Goal: Task Accomplishment & Management: Use online tool/utility

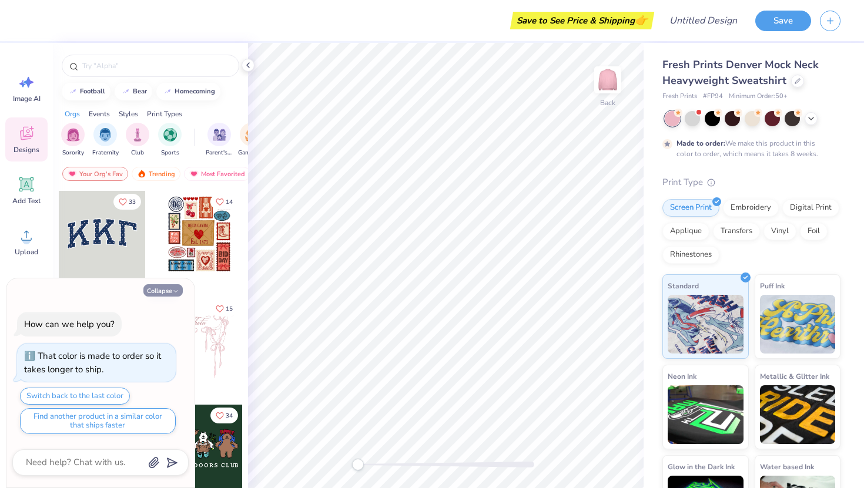
click at [162, 296] on button "Collapse" at bounding box center [162, 291] width 39 height 12
type textarea "x"
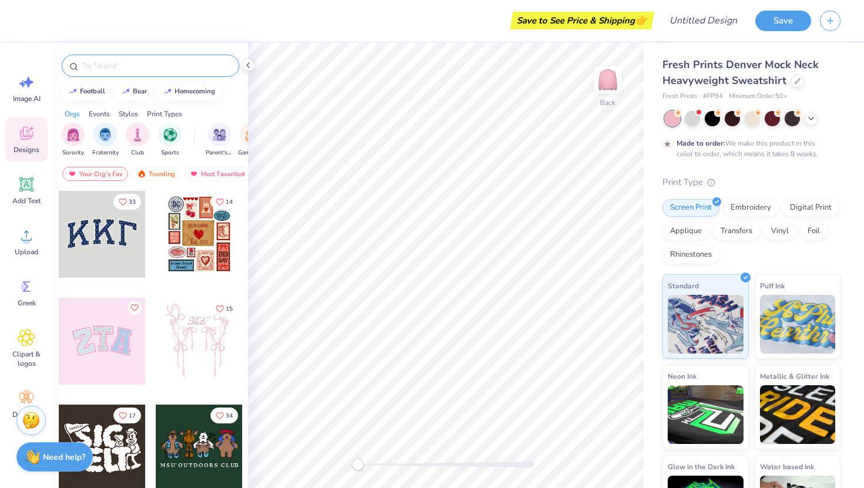
click at [105, 72] on div at bounding box center [151, 66] width 178 height 22
click at [105, 68] on input "text" at bounding box center [156, 66] width 150 height 12
type input "gamma phi beta"
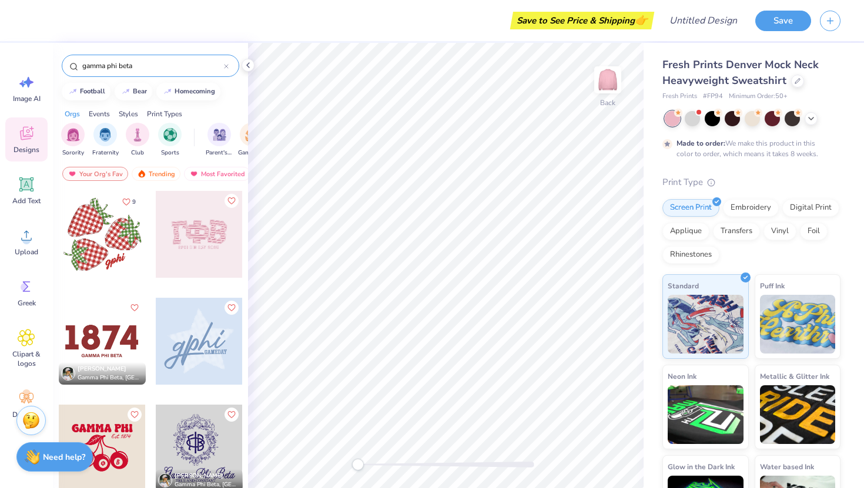
click at [189, 254] on div at bounding box center [199, 234] width 87 height 87
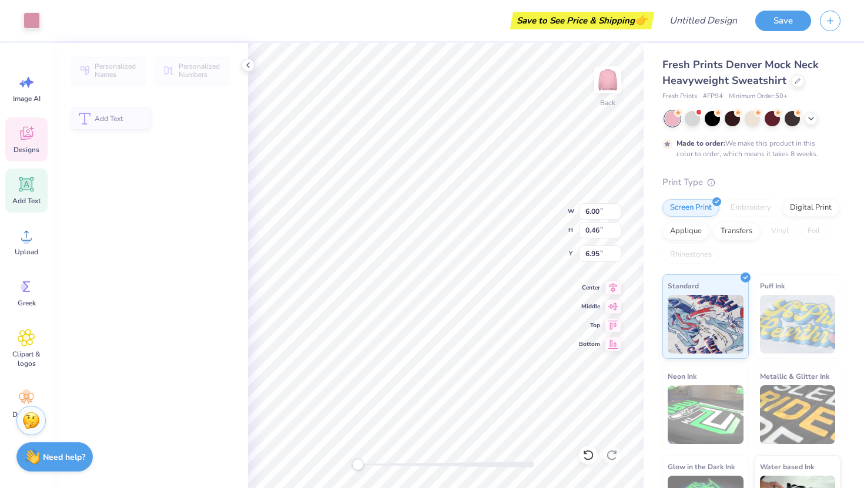
type input "6.00"
type input "0.46"
type input "6.95"
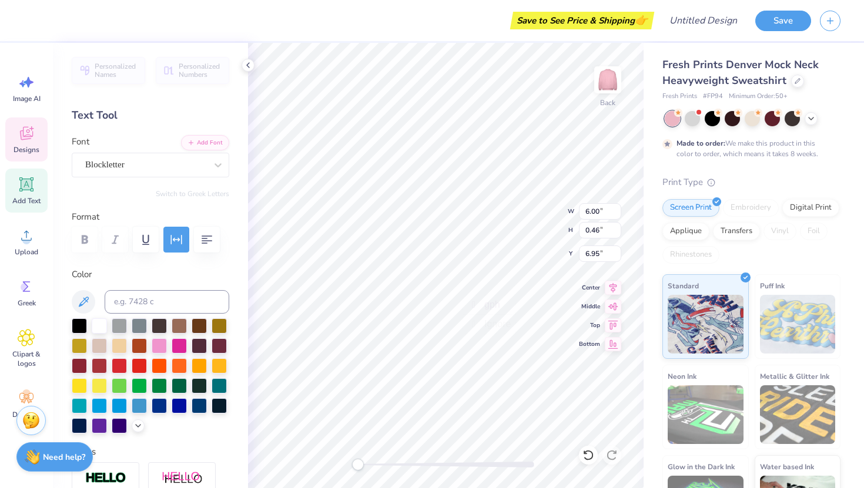
type textarea "g"
type textarea "Since [DATE]"
click at [102, 326] on div at bounding box center [99, 324] width 15 height 15
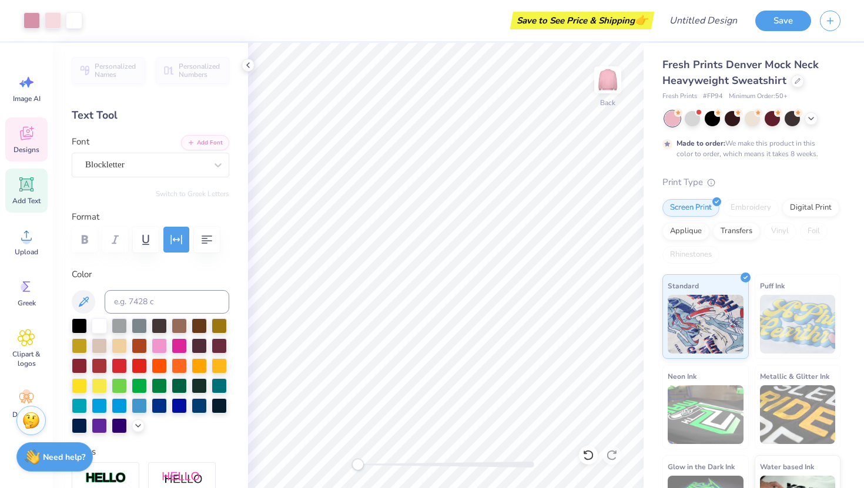
click at [27, 138] on icon at bounding box center [26, 134] width 11 height 9
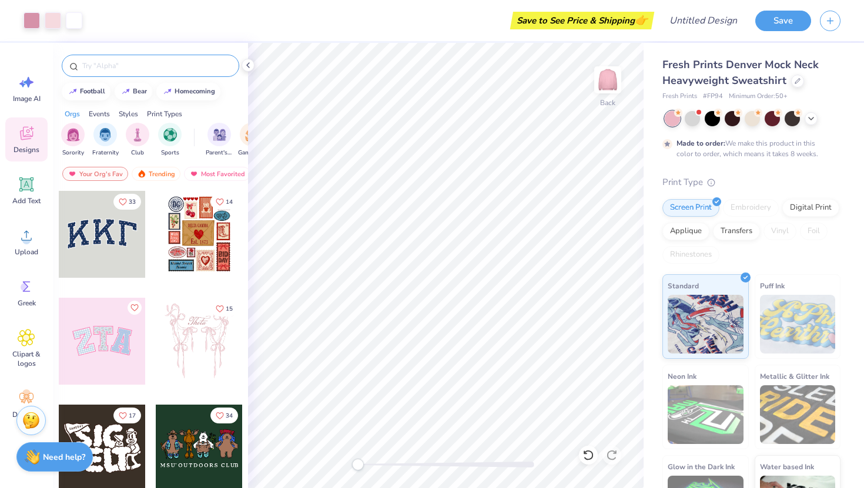
click at [117, 71] on input "text" at bounding box center [156, 66] width 150 height 12
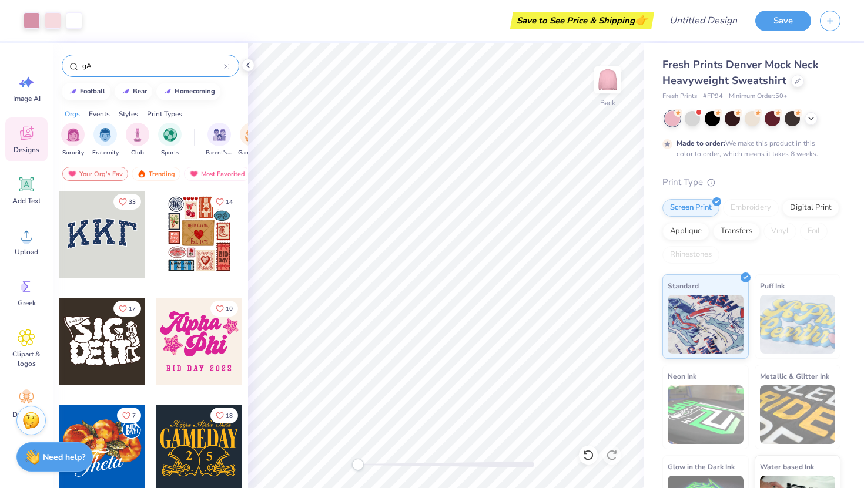
type input "g"
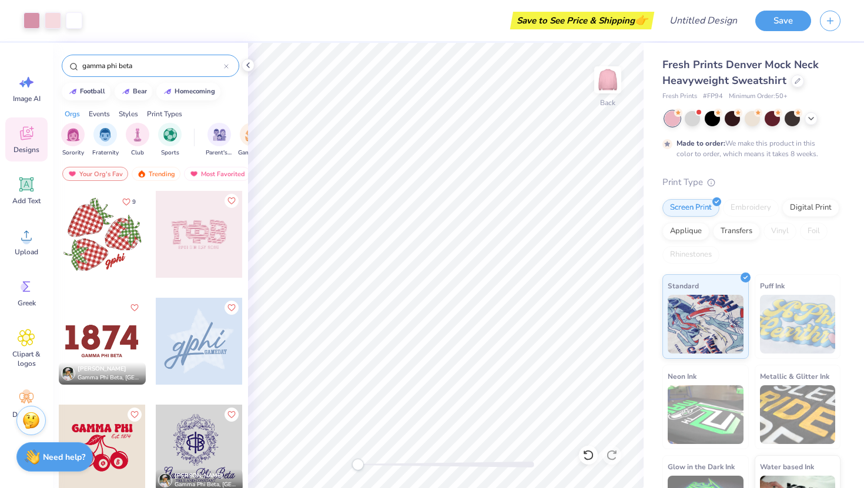
type input "gamma phi beta"
click at [101, 237] on div at bounding box center [102, 234] width 87 height 87
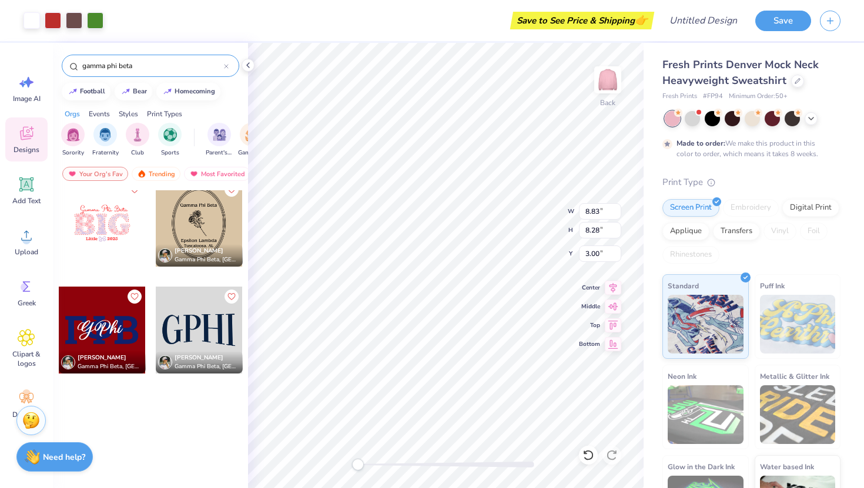
scroll to position [0, 0]
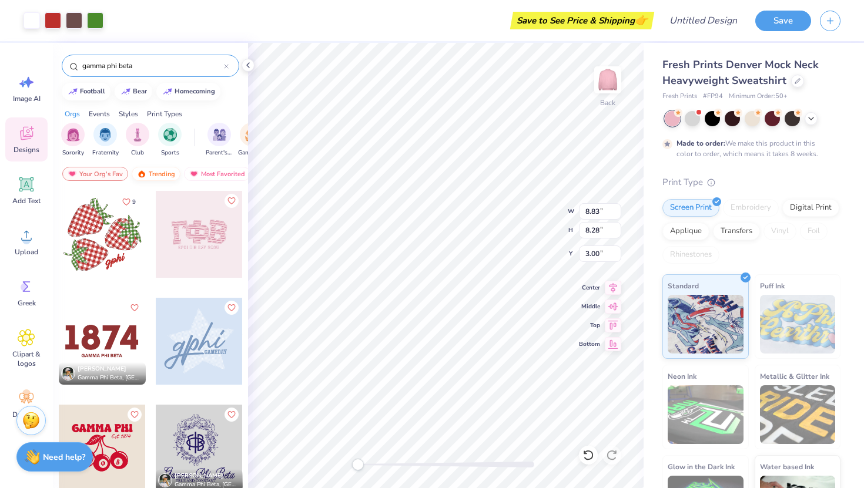
click at [158, 173] on div "Trending" at bounding box center [156, 174] width 49 height 14
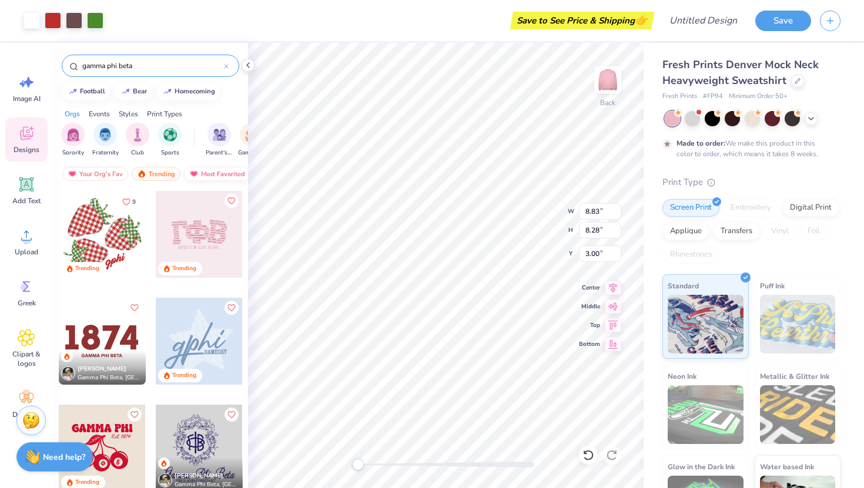
click at [203, 170] on div "Most Favorited" at bounding box center [217, 174] width 66 height 14
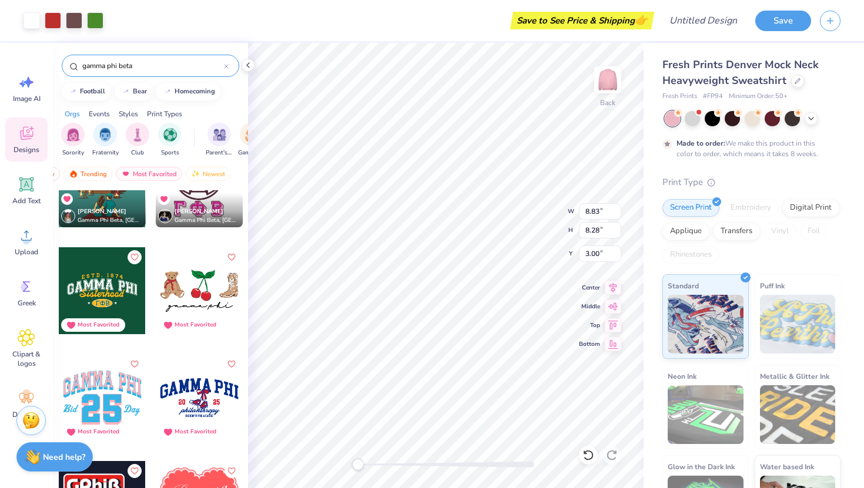
scroll to position [2645, 0]
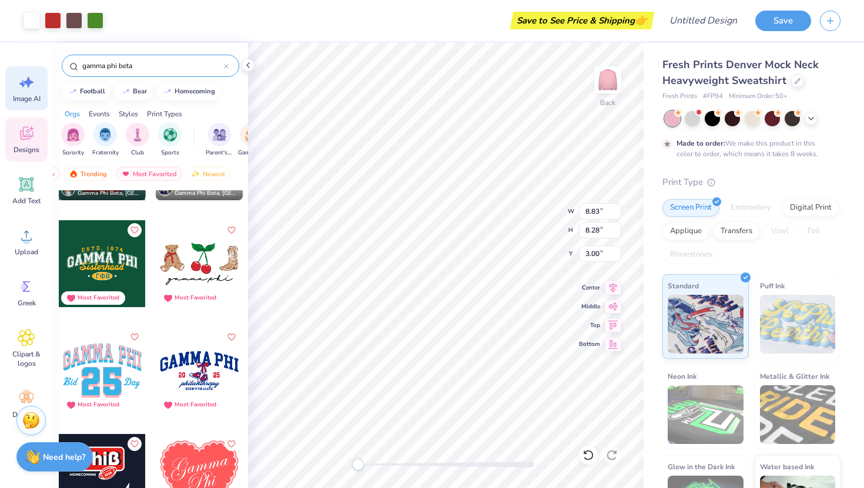
click at [26, 92] on div "Image AI" at bounding box center [26, 88] width 42 height 44
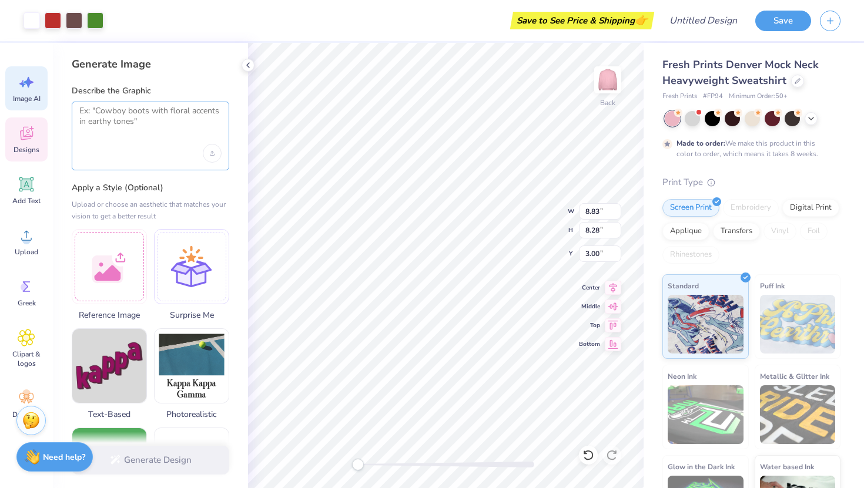
click at [128, 121] on textarea at bounding box center [150, 120] width 142 height 29
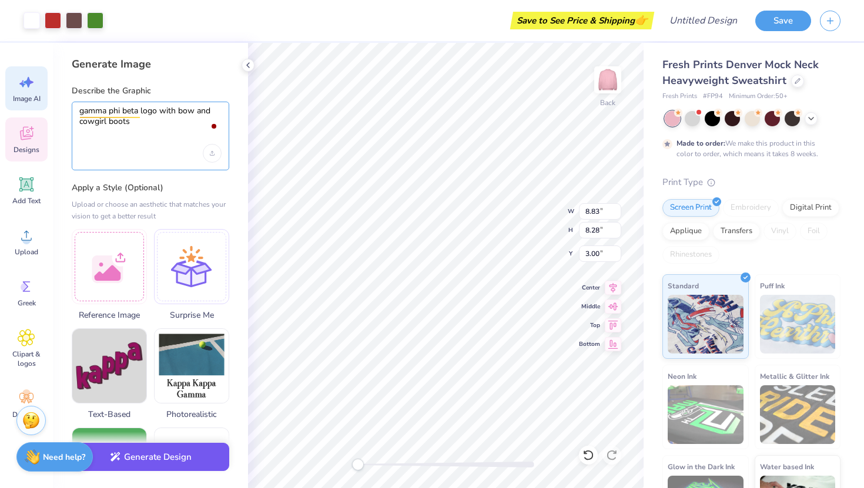
type textarea "gamma phi beta logo with bow and cowgirl boots"
click at [139, 456] on button "Generate Design" at bounding box center [151, 457] width 158 height 29
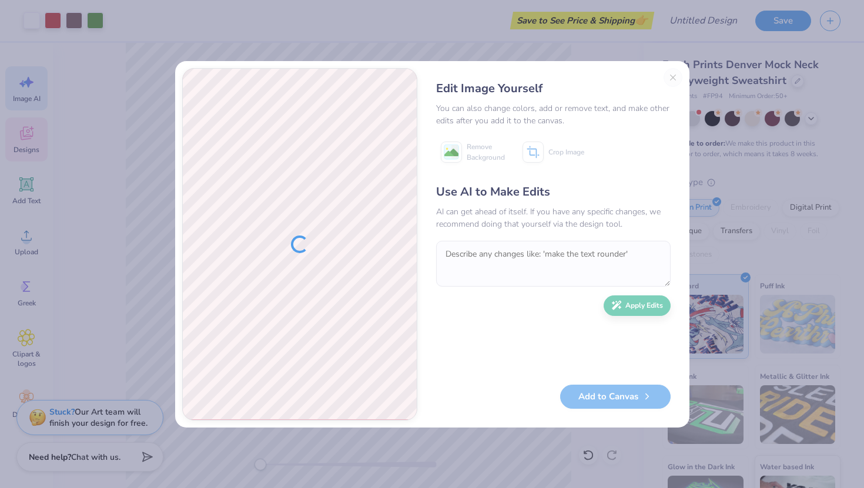
click at [671, 79] on div "Edit Image Yourself You can also change colors, add or remove text, and make ot…" at bounding box center [553, 244] width 258 height 353
click at [671, 77] on div "Edit Image Yourself You can also change colors, add or remove text, and make ot…" at bounding box center [553, 244] width 258 height 353
click at [678, 41] on div "Edit Image Yourself You can also change colors, add or remove text, and make ot…" at bounding box center [432, 244] width 864 height 488
click at [674, 75] on div "Edit Image Yourself You can also change colors, add or remove text, and make ot…" at bounding box center [553, 244] width 258 height 353
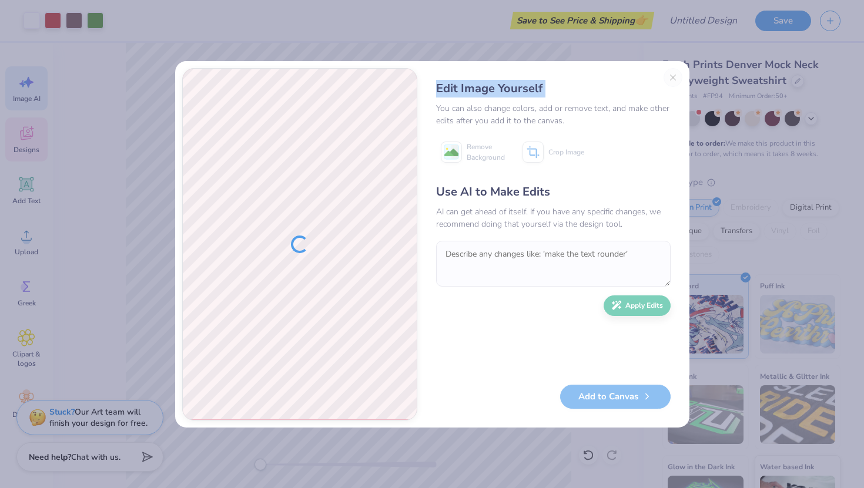
click at [674, 75] on div "Edit Image Yourself You can also change colors, add or remove text, and make ot…" at bounding box center [553, 244] width 258 height 353
click at [674, 79] on div "Edit Image Yourself You can also change colors, add or remove text, and make ot…" at bounding box center [553, 244] width 258 height 353
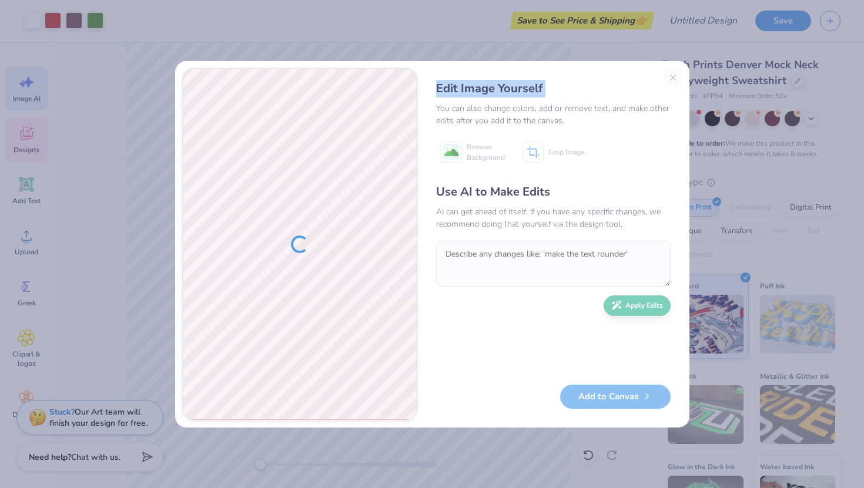
click at [674, 79] on div "Edit Image Yourself You can also change colors, add or remove text, and make ot…" at bounding box center [553, 244] width 258 height 353
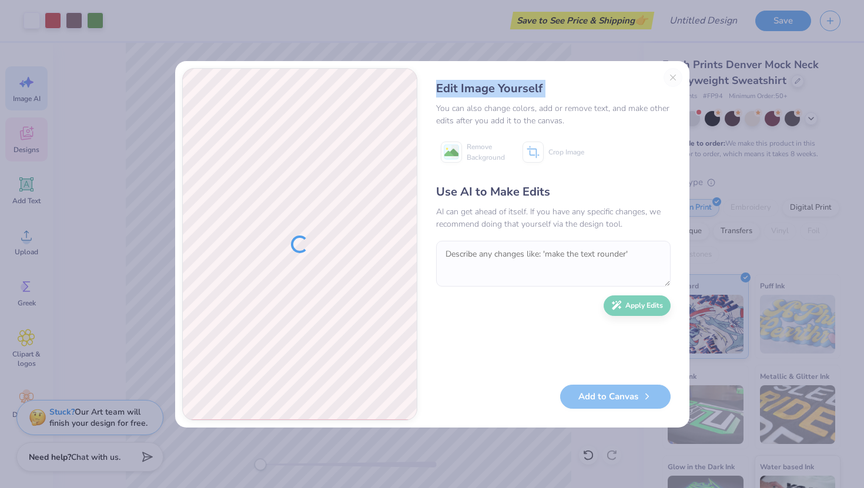
click at [674, 79] on div "Edit Image Yourself You can also change colors, add or remove text, and make ot…" at bounding box center [553, 244] width 258 height 353
click at [739, 228] on div "Edit Image Yourself You can also change colors, add or remove text, and make ot…" at bounding box center [432, 244] width 864 height 488
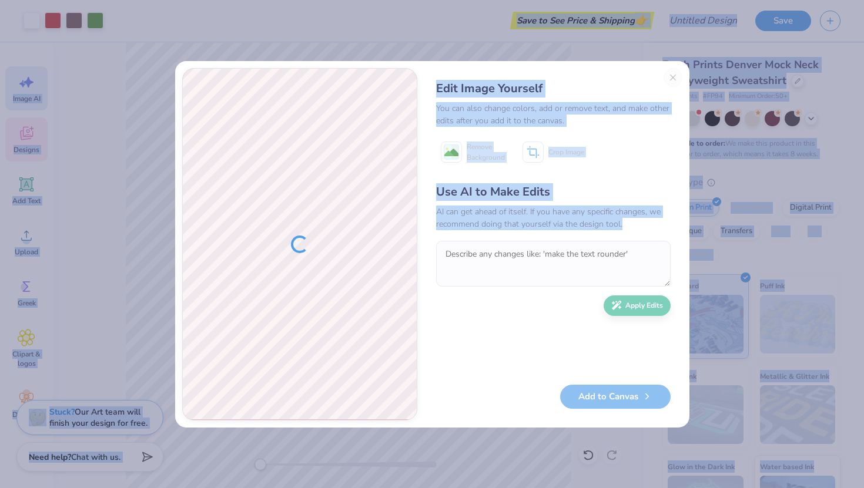
drag, startPoint x: 734, startPoint y: 228, endPoint x: 725, endPoint y: -39, distance: 267.6
click at [725, 0] on html "Art colors Save to See Price & Shipping 👉 Design Title Save Image AI Designs Ad…" at bounding box center [432, 244] width 864 height 488
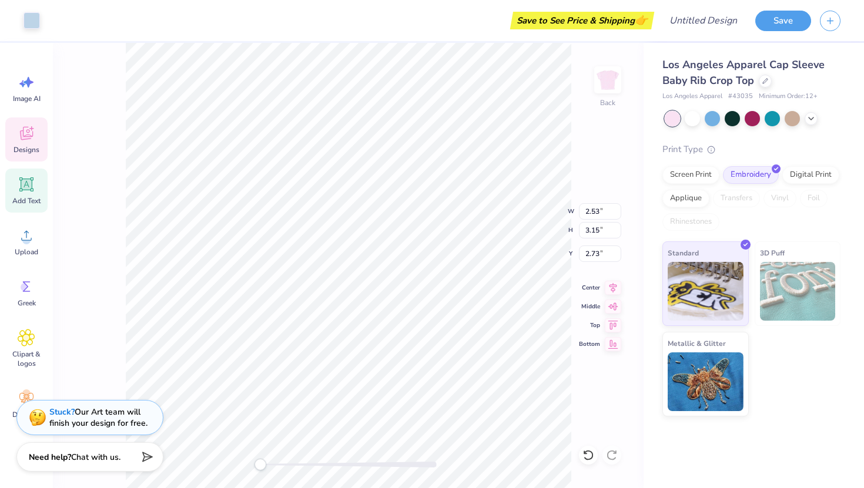
click at [29, 183] on icon at bounding box center [26, 184] width 11 height 11
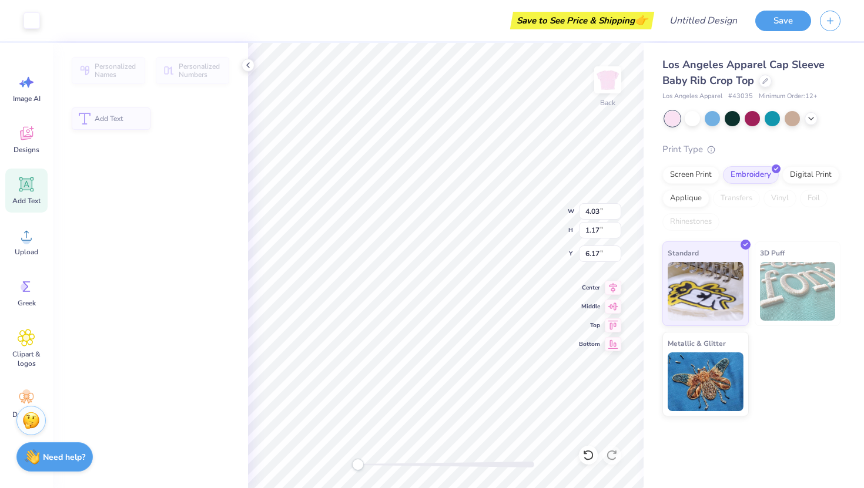
type input "4.03"
type input "1.17"
type input "6.17"
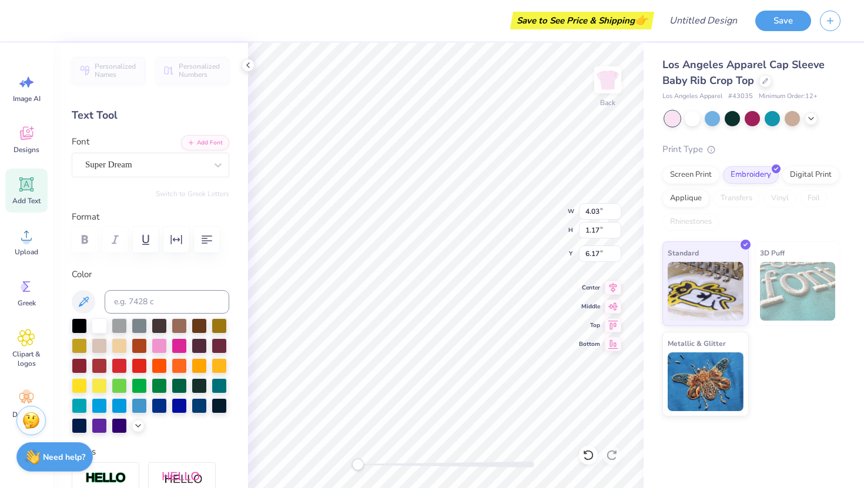
type input "2.14"
type input "2.78"
type input "2.59"
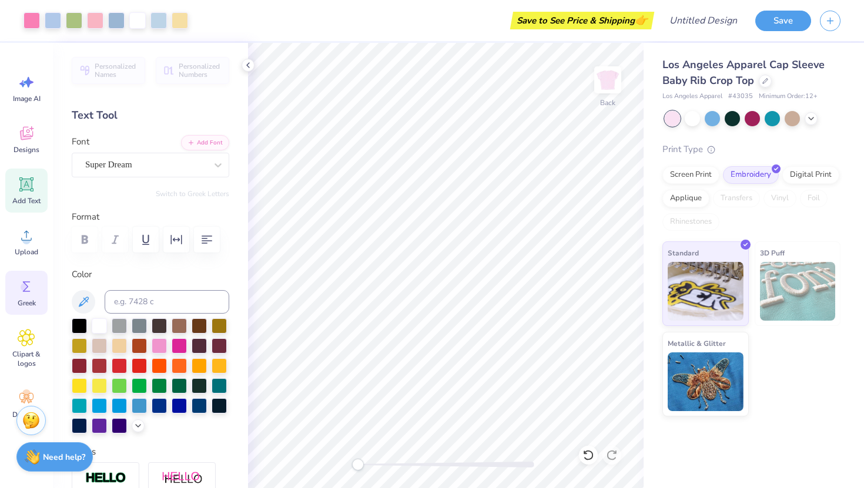
click at [29, 303] on span "Greek" at bounding box center [27, 303] width 18 height 9
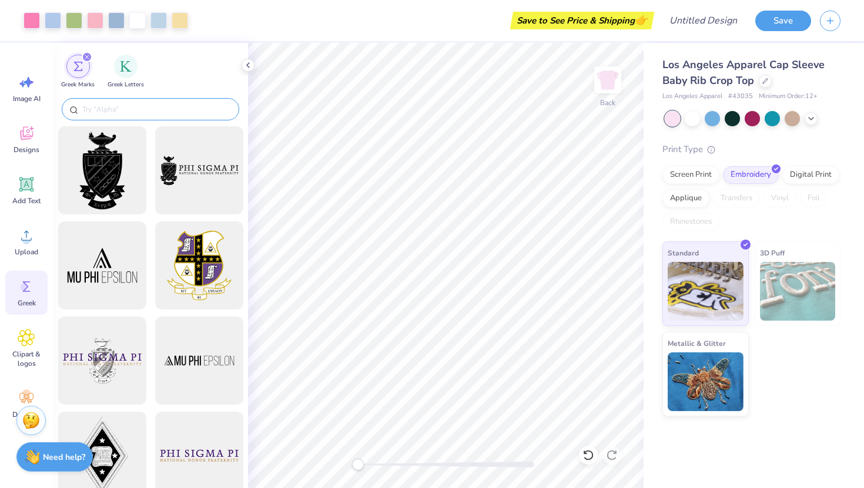
click at [171, 106] on input "text" at bounding box center [156, 109] width 150 height 12
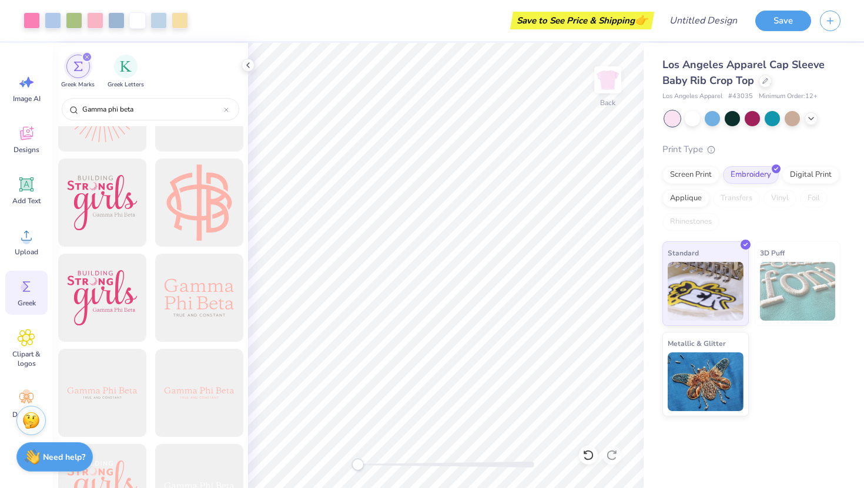
scroll to position [1110, 0]
type input "Gamma phi beta"
click at [202, 226] on div at bounding box center [198, 203] width 97 height 97
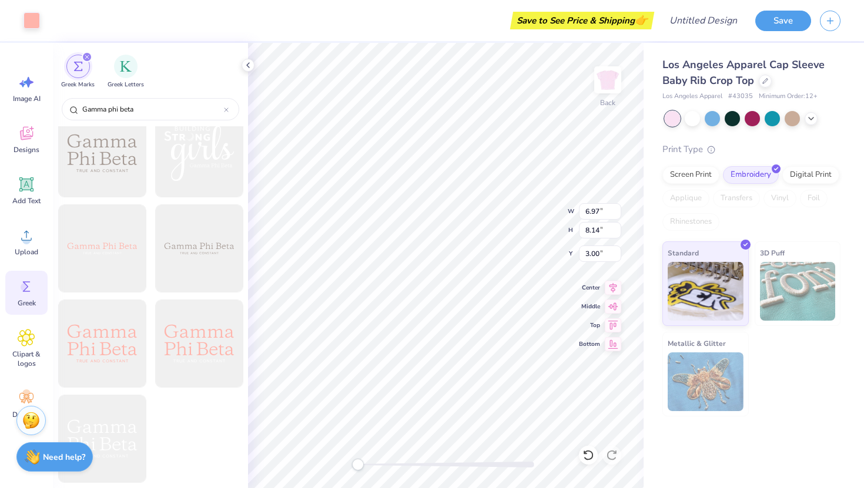
scroll to position [1542, 0]
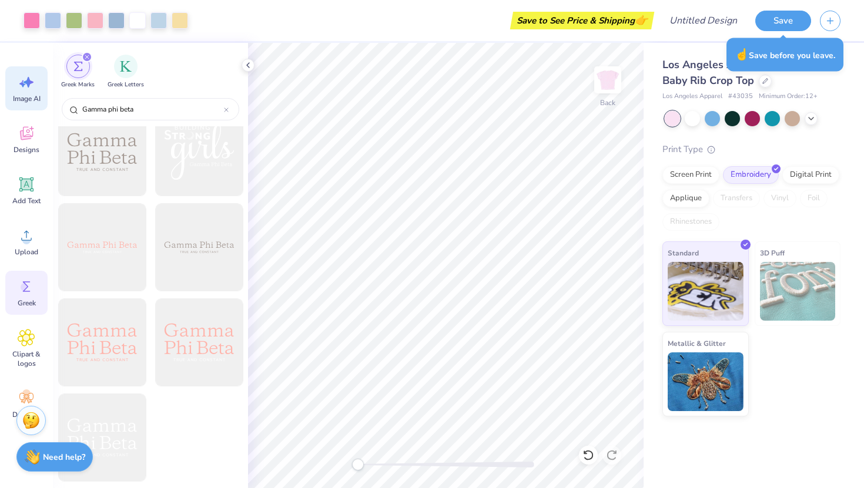
click at [26, 89] on icon at bounding box center [27, 82] width 18 height 18
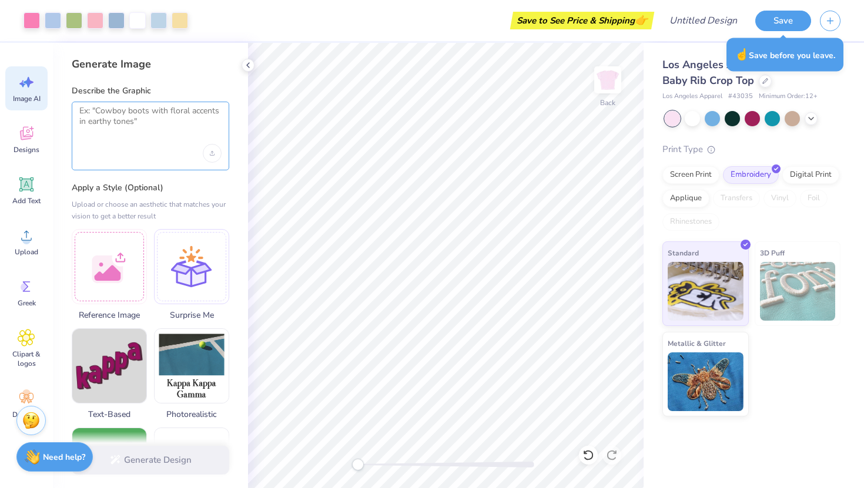
click at [113, 119] on textarea at bounding box center [150, 120] width 142 height 29
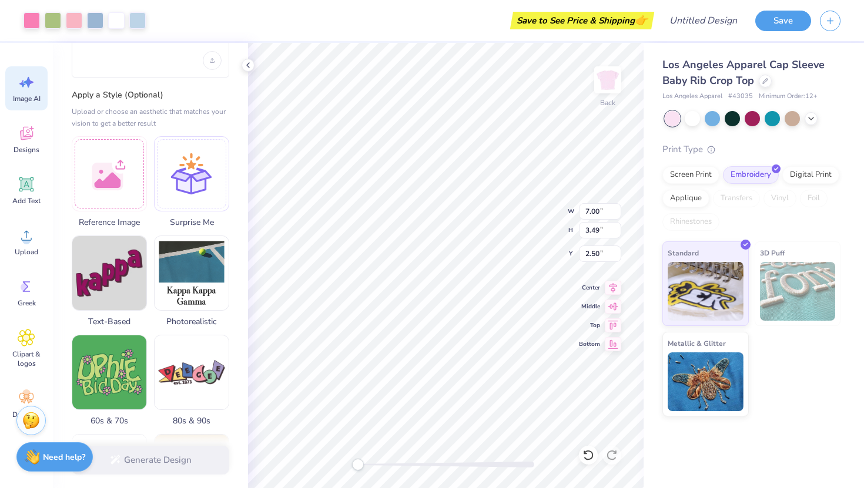
scroll to position [0, 0]
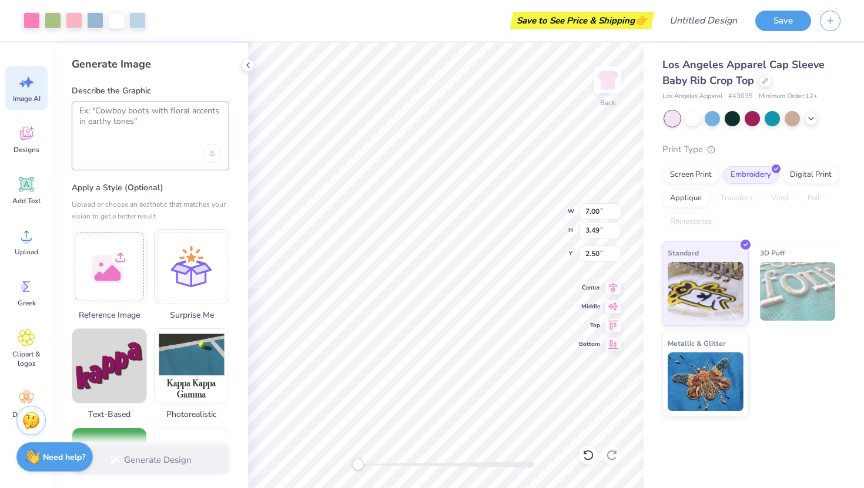
click at [150, 120] on textarea at bounding box center [150, 120] width 142 height 29
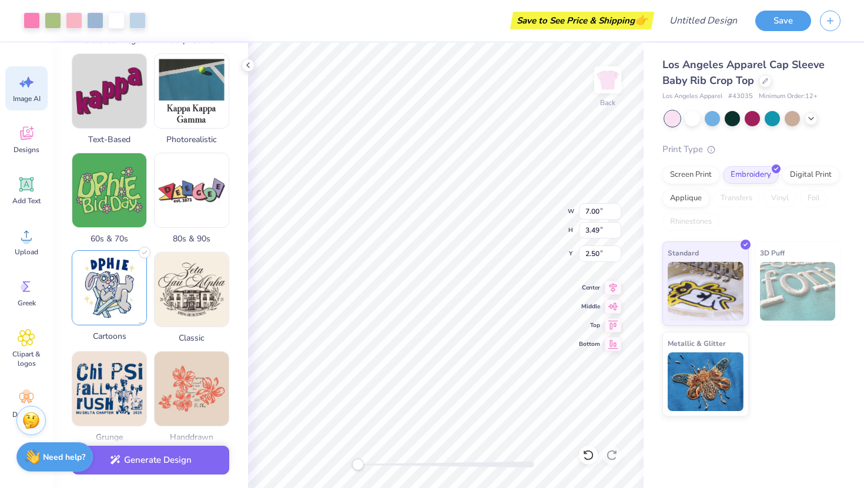
scroll to position [335, 0]
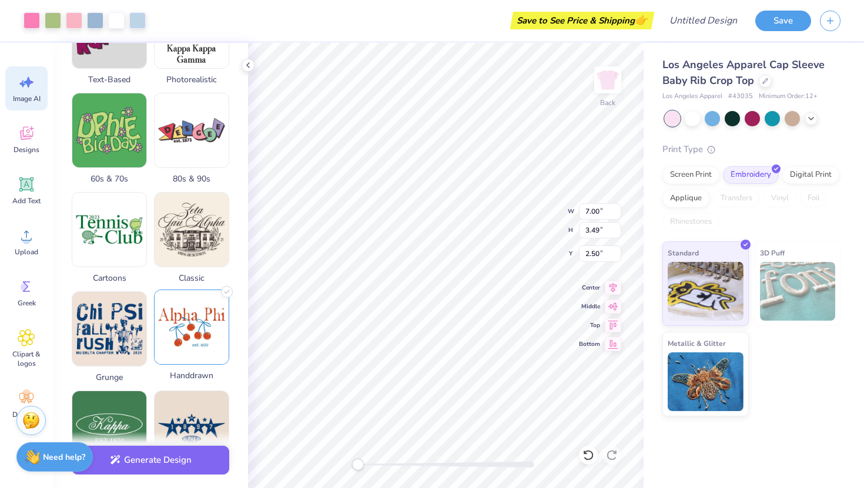
type textarea "make love shack fancy themed varsity block letters for gamma phi beta"
click at [192, 336] on img at bounding box center [192, 327] width 74 height 74
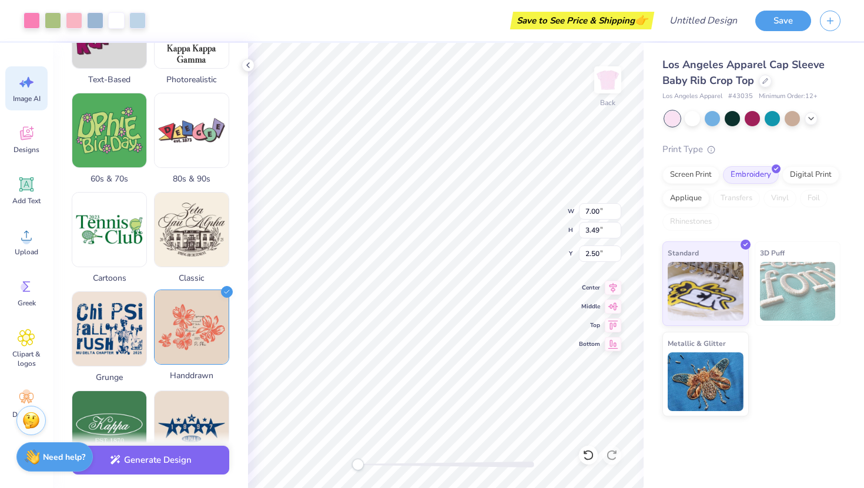
click at [215, 307] on img at bounding box center [192, 327] width 74 height 74
click at [223, 290] on icon at bounding box center [227, 292] width 12 height 12
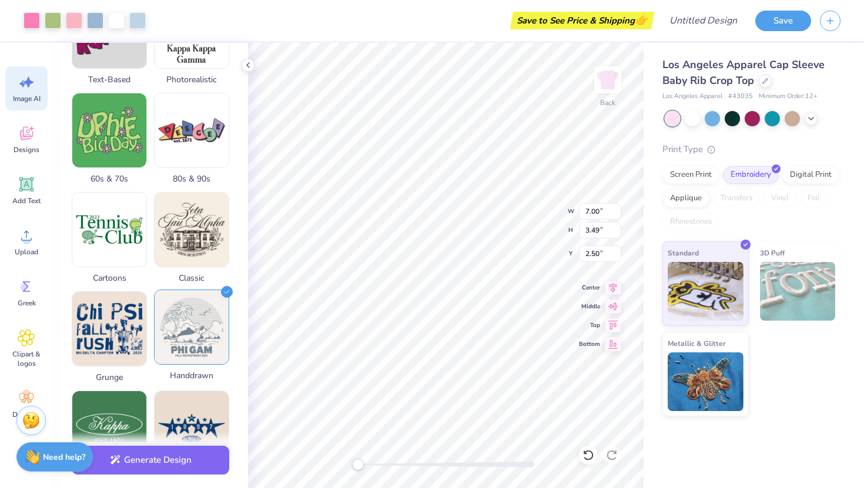
click at [226, 288] on icon at bounding box center [227, 292] width 12 height 12
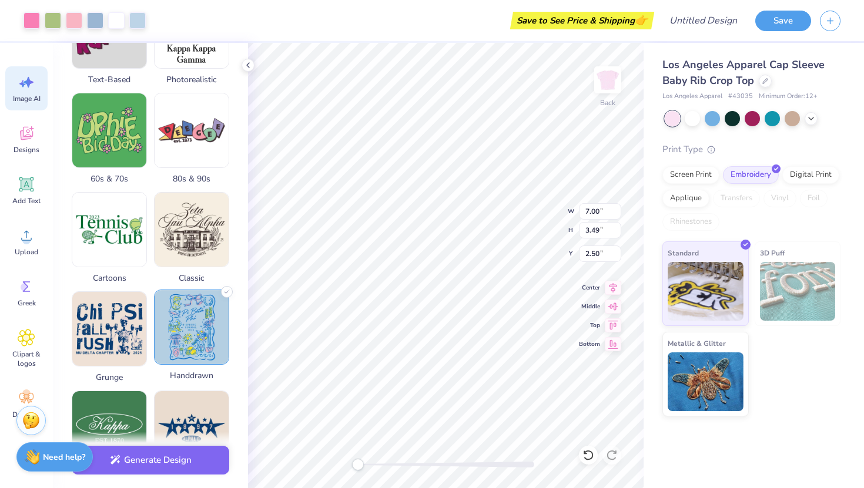
click at [225, 296] on icon at bounding box center [227, 292] width 12 height 12
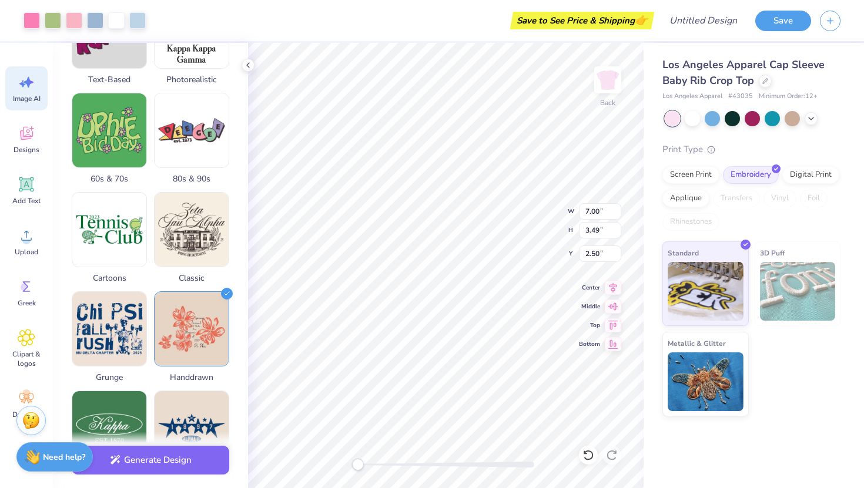
click at [241, 316] on div "Generate Image Describe the Graphic make love shack fancy themed varsity block …" at bounding box center [150, 266] width 195 height 446
click at [228, 378] on span "Handdrawn" at bounding box center [191, 376] width 75 height 12
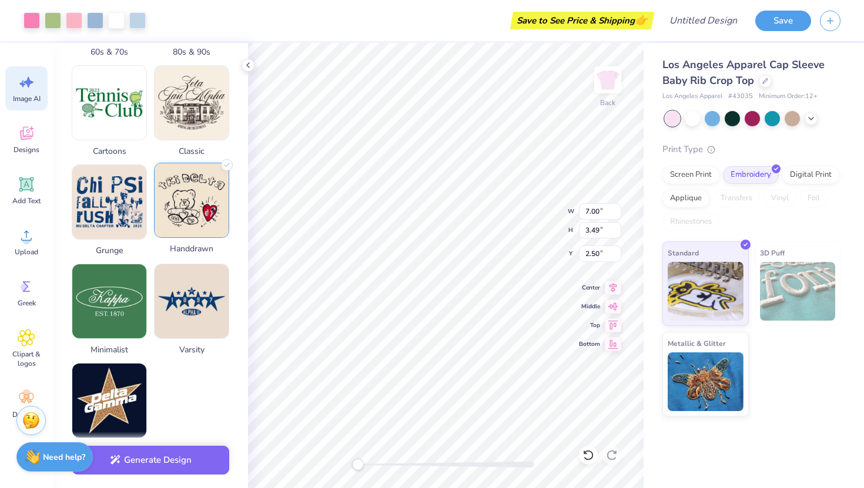
scroll to position [478, 0]
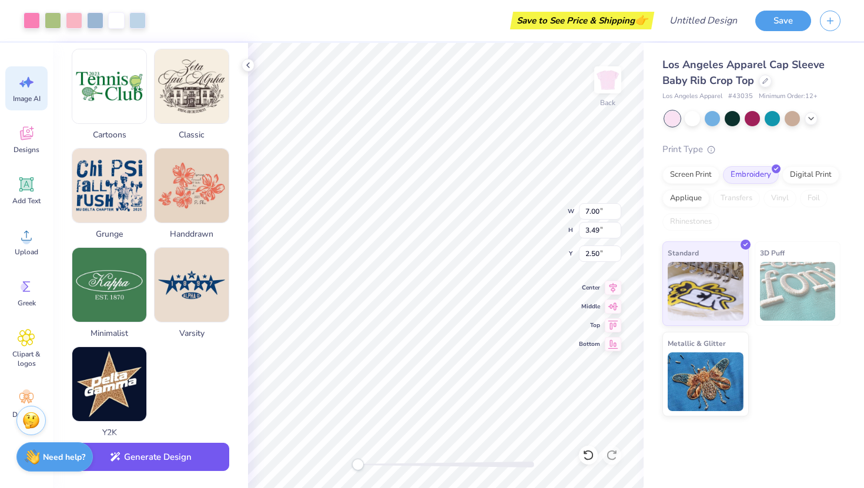
click at [181, 460] on button "Generate Design" at bounding box center [151, 457] width 158 height 29
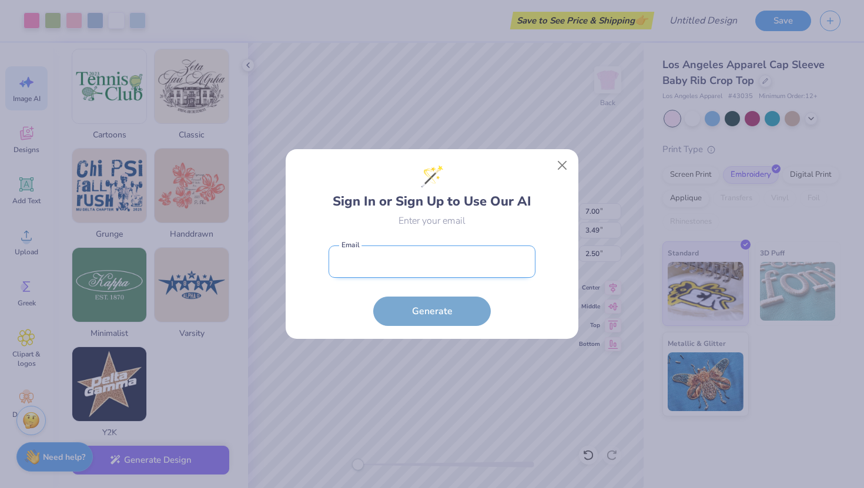
click at [433, 271] on input "email" at bounding box center [432, 262] width 207 height 32
type input "chloemaesimpson@Icloud.com"
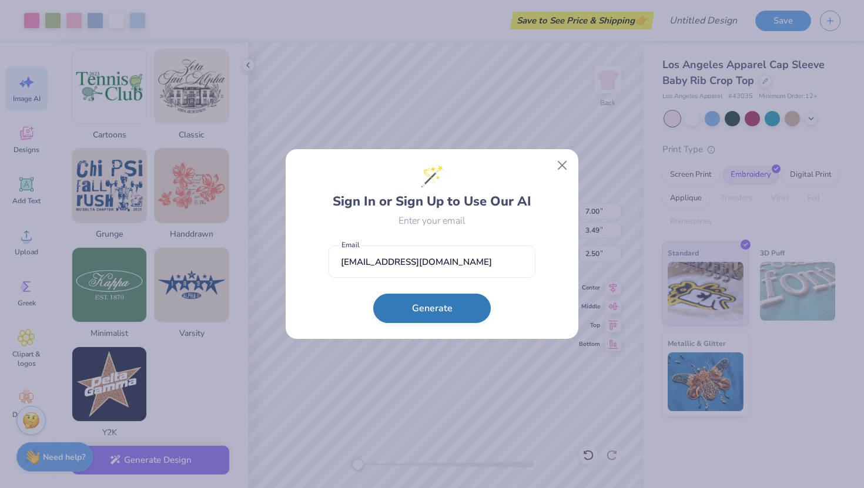
click at [439, 301] on button "Generate" at bounding box center [432, 308] width 118 height 29
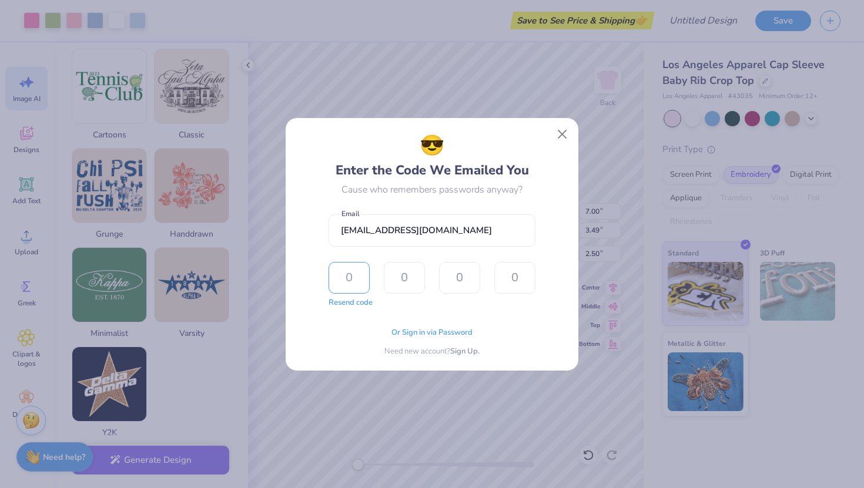
scroll to position [491, 0]
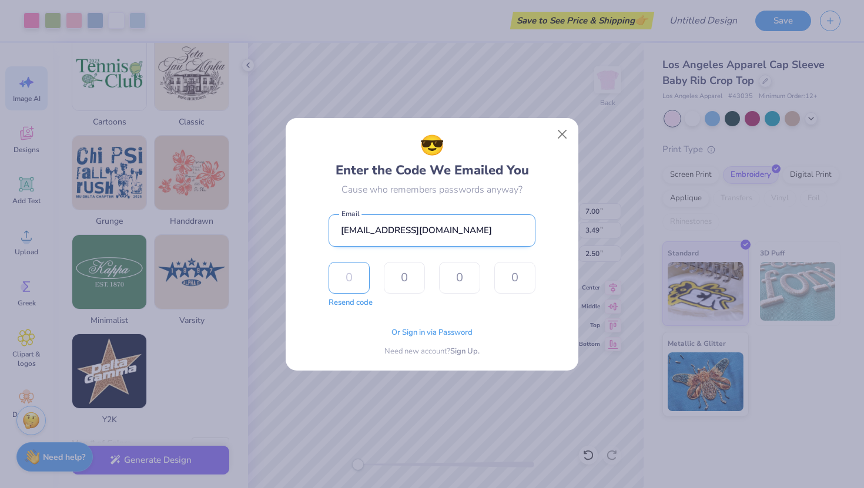
type input "8"
type input "6"
type input "0"
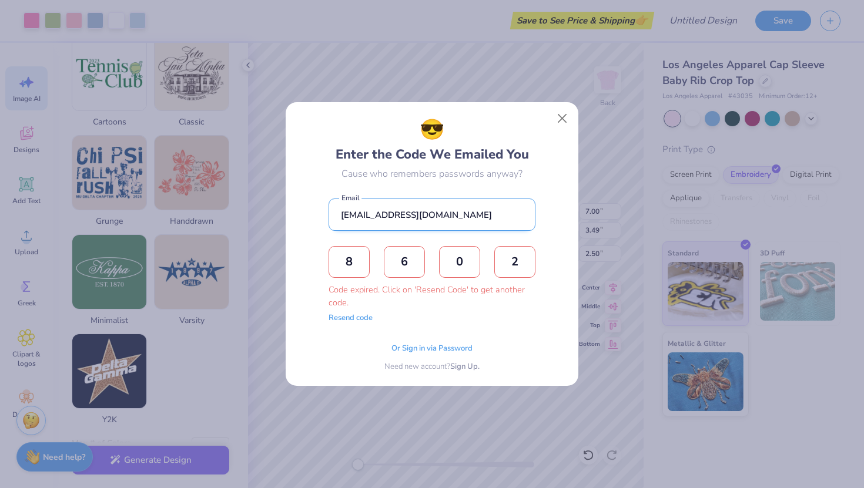
type input "2"
click at [413, 218] on input "chloemaesimpson@Icloud.com" at bounding box center [432, 215] width 207 height 32
click at [436, 216] on input "chloemaesimpson7@Icloud.com" at bounding box center [432, 215] width 207 height 32
type input "chloemaesimpson7@gmail.com"
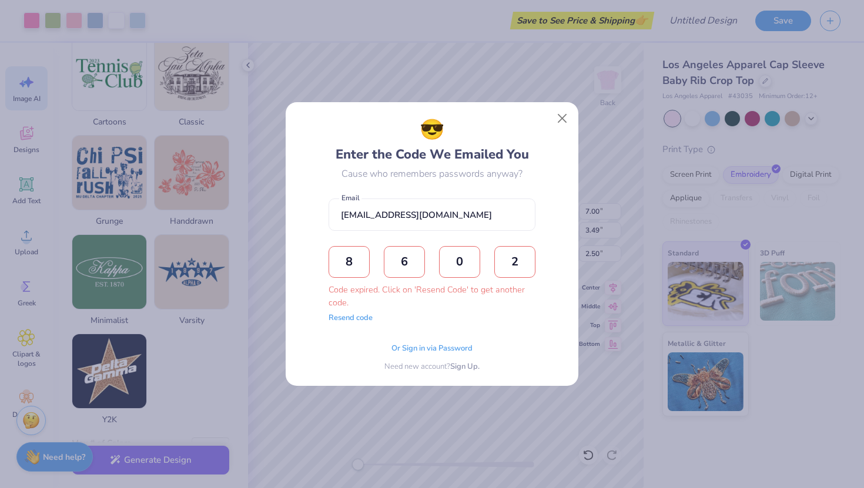
click at [359, 312] on form "chloemaesimpson7@gmail.com Email 8 6 0 2 Code expired. Click on 'Resend Code' t…" at bounding box center [432, 258] width 207 height 131
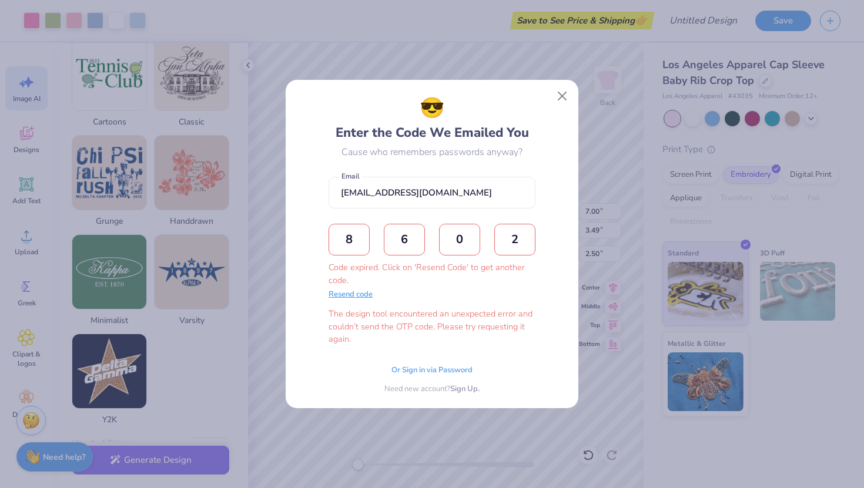
click at [359, 317] on div "The design tool encountered an unexpected error and couldn’t send the OTP code.…" at bounding box center [432, 327] width 207 height 38
click at [558, 96] on button "Close" at bounding box center [562, 96] width 22 height 22
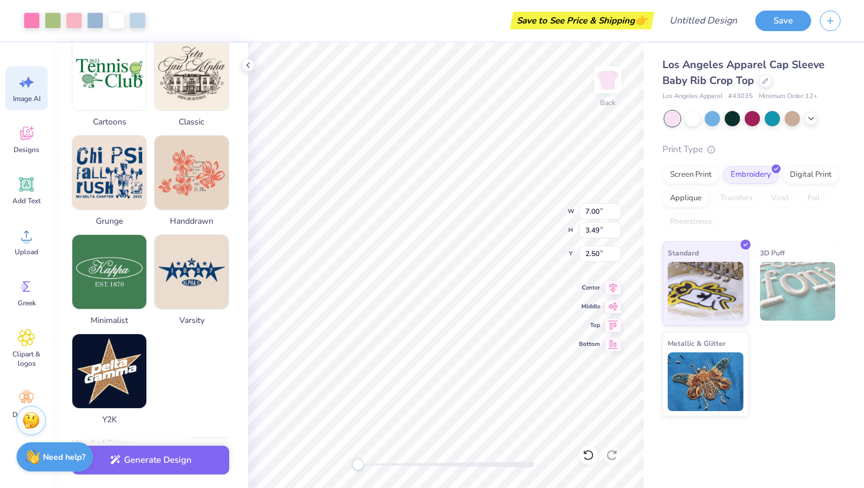
click at [804, 277] on img at bounding box center [798, 291] width 76 height 59
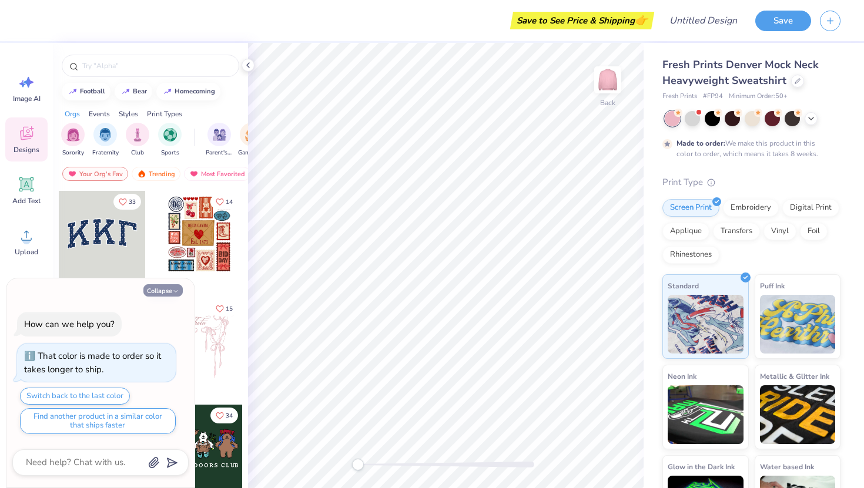
click at [163, 293] on button "Collapse" at bounding box center [162, 291] width 39 height 12
type textarea "x"
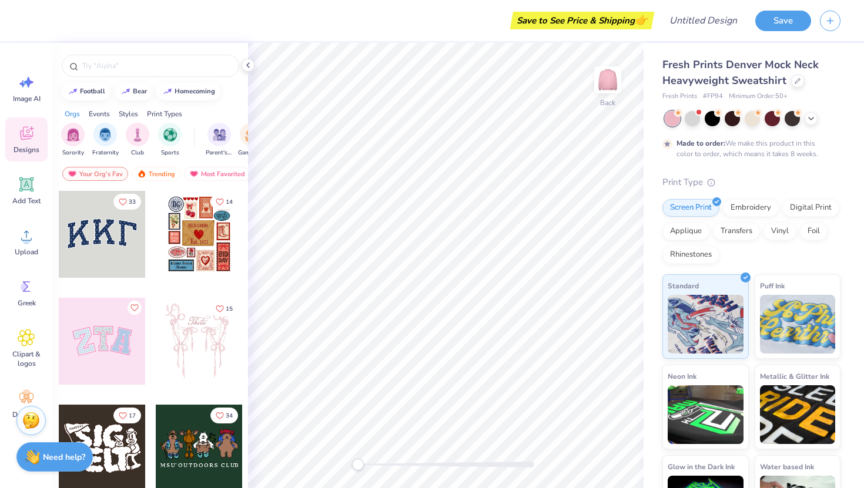
click at [180, 340] on div at bounding box center [199, 341] width 87 height 87
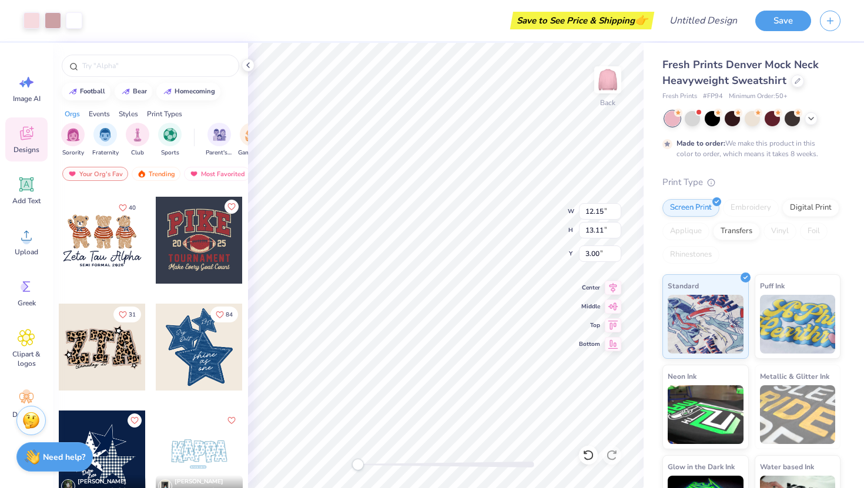
scroll to position [856, 0]
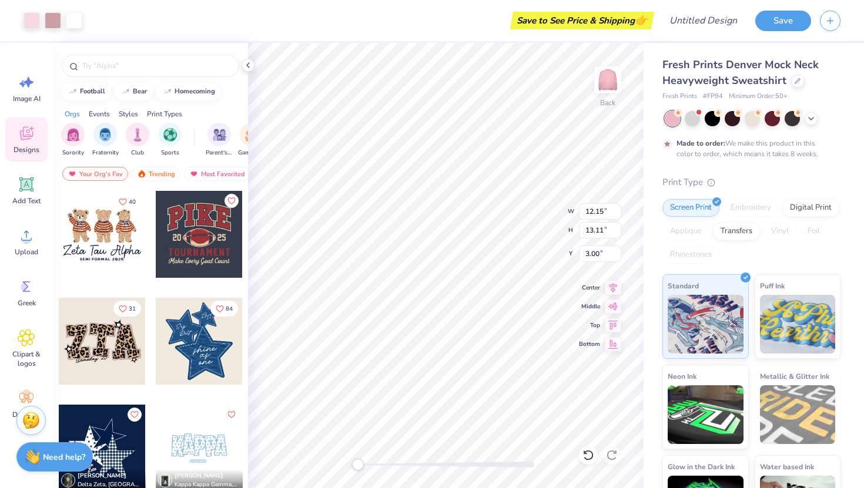
click at [88, 342] on div at bounding box center [102, 341] width 87 height 87
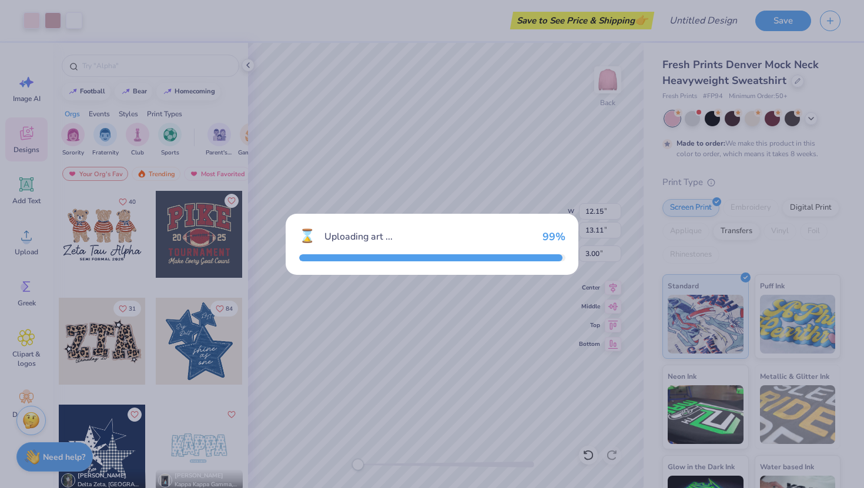
type input "11.78"
type input "6.74"
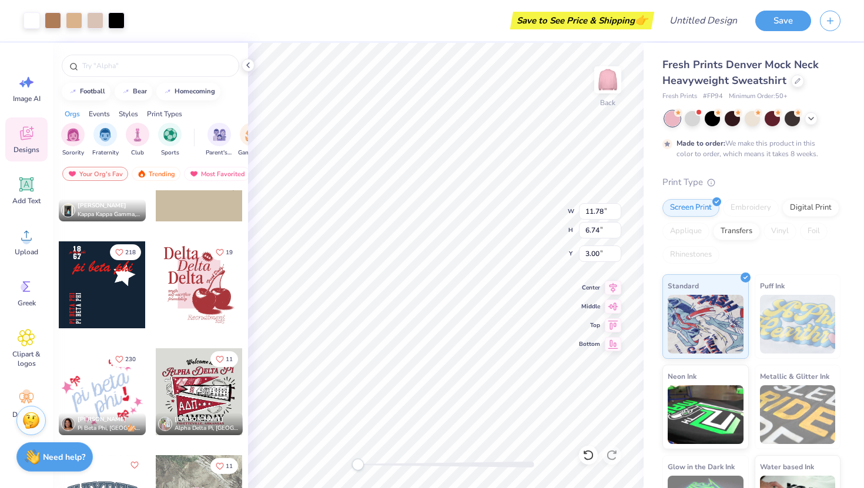
scroll to position [1695, 0]
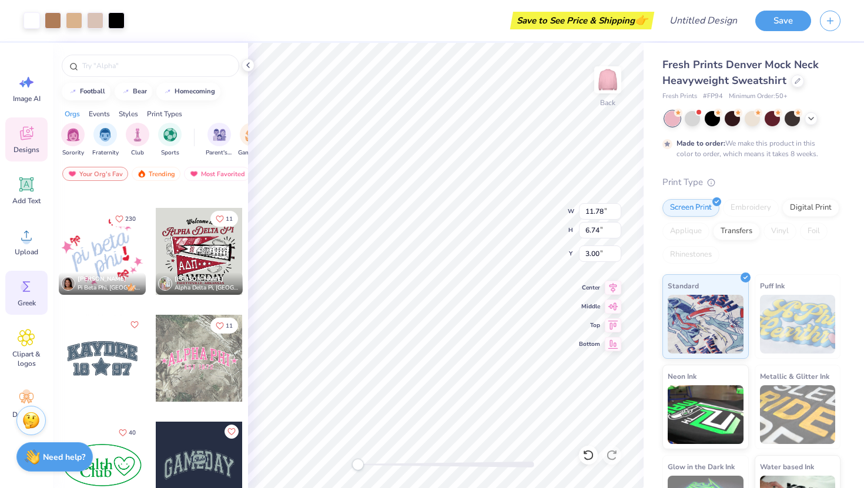
click at [29, 296] on div "Greek" at bounding box center [26, 293] width 42 height 44
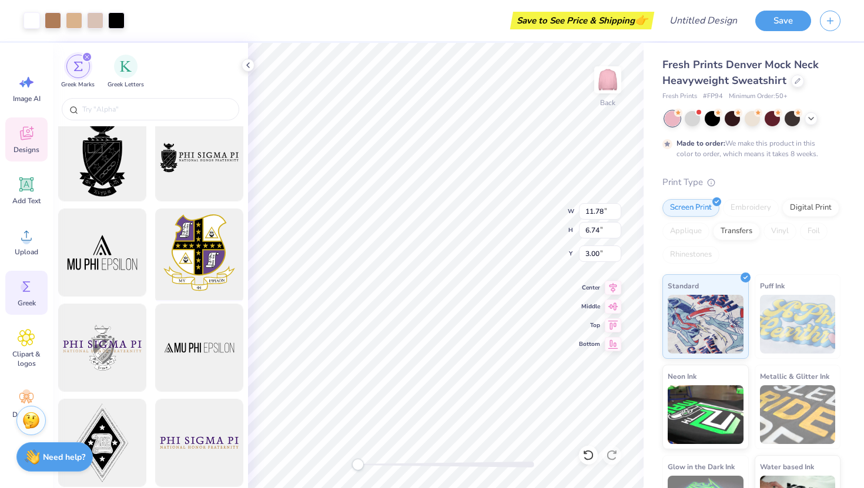
scroll to position [14, 0]
click at [131, 67] on div "filter for Greek Letters" at bounding box center [126, 65] width 24 height 24
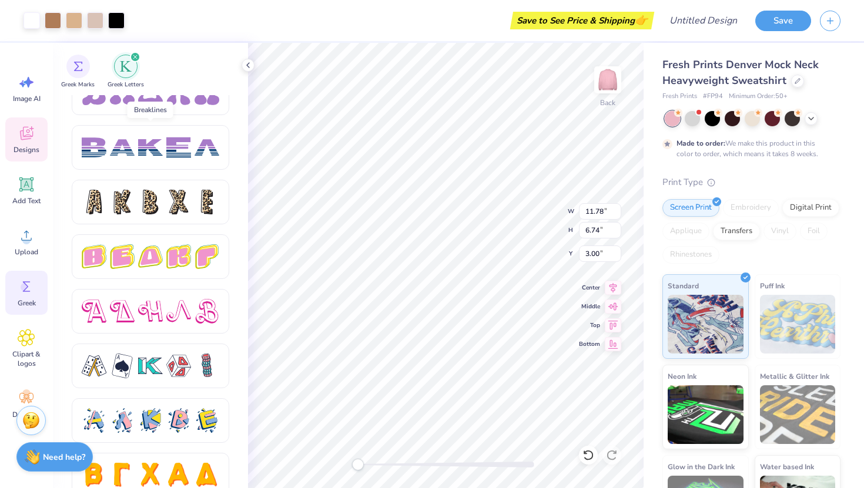
scroll to position [1956, 0]
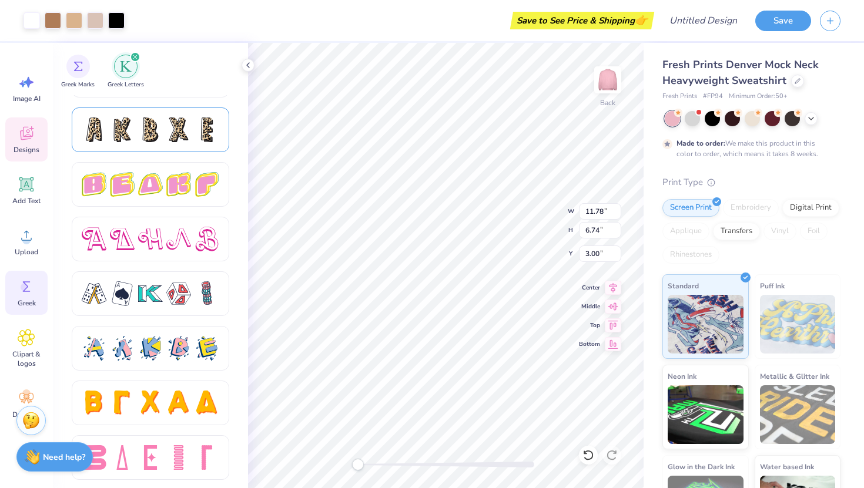
click at [148, 147] on div at bounding box center [151, 130] width 158 height 45
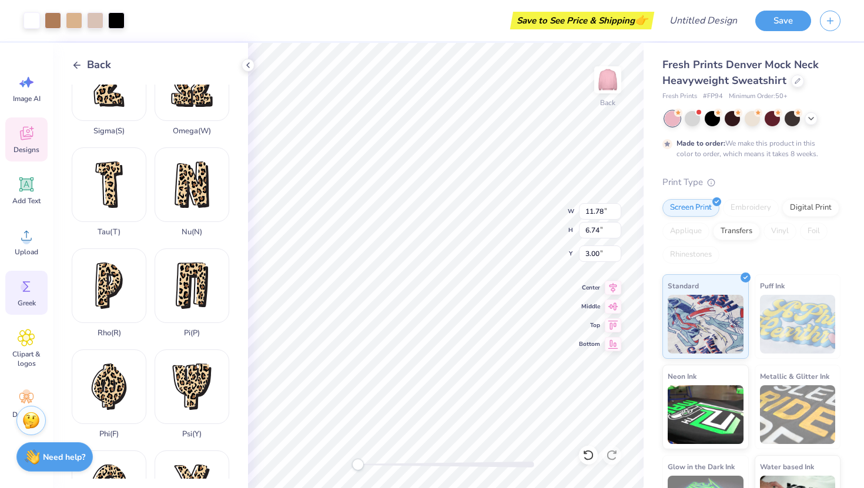
scroll to position [620, 0]
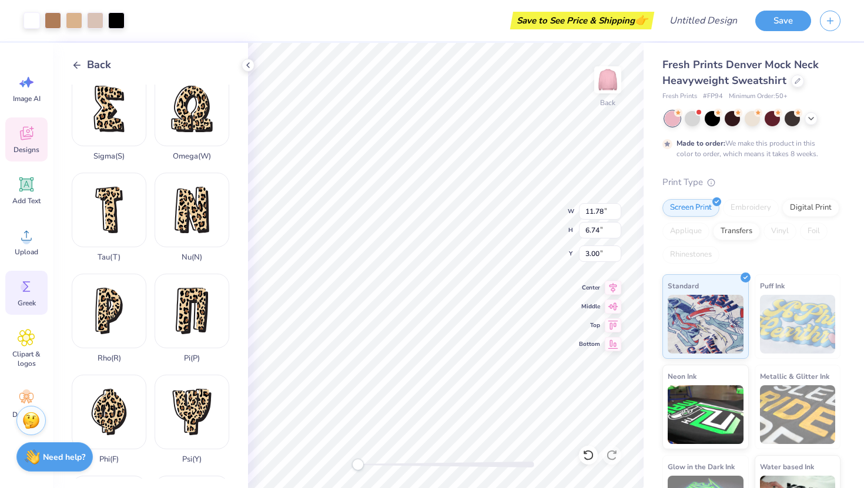
click at [100, 65] on span "Back" at bounding box center [99, 65] width 24 height 16
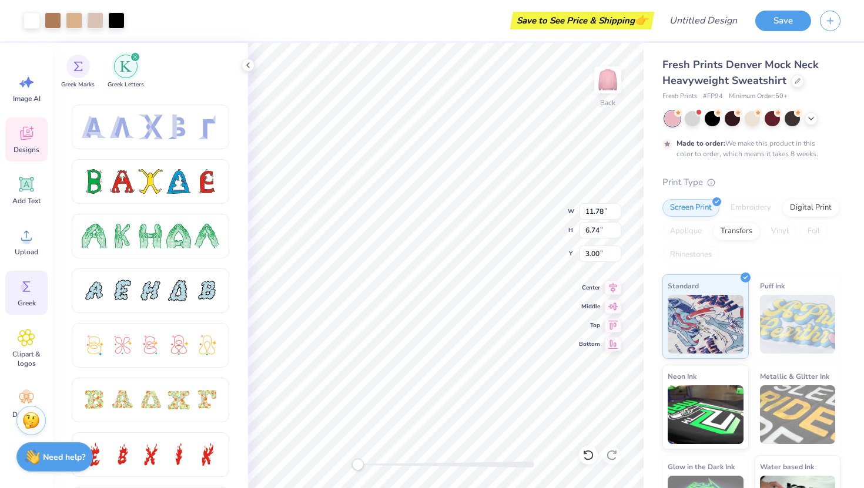
scroll to position [256, 0]
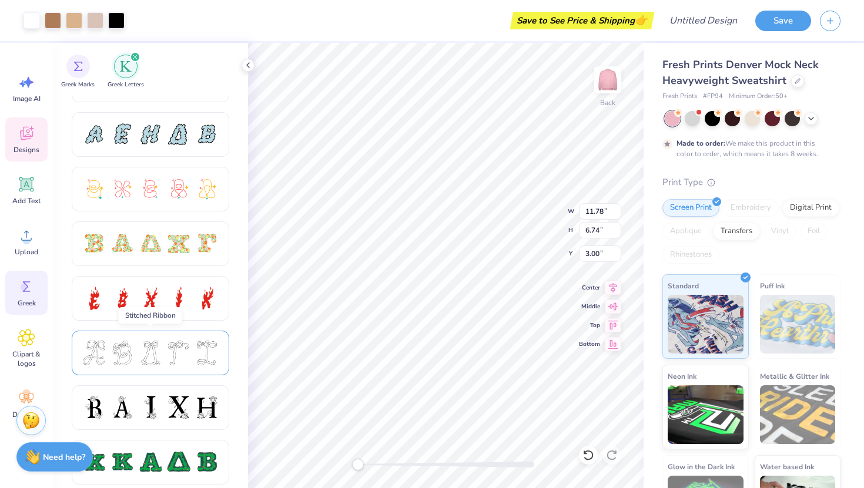
click at [148, 358] on div at bounding box center [150, 353] width 25 height 25
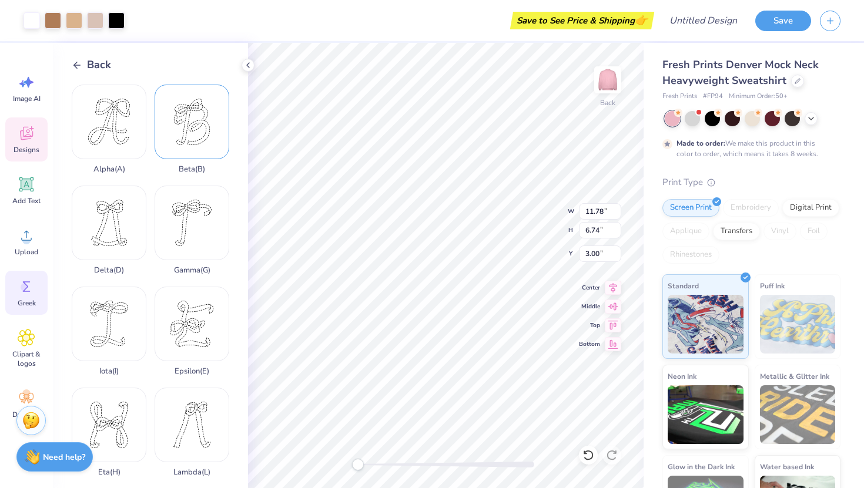
click at [189, 151] on div "Beta ( B )" at bounding box center [192, 129] width 75 height 89
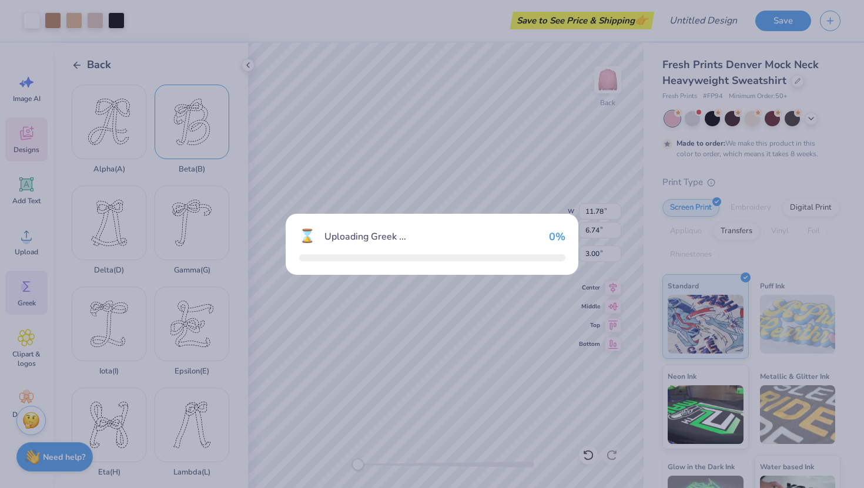
type input "4.09"
type input "5.28"
type input "7.36"
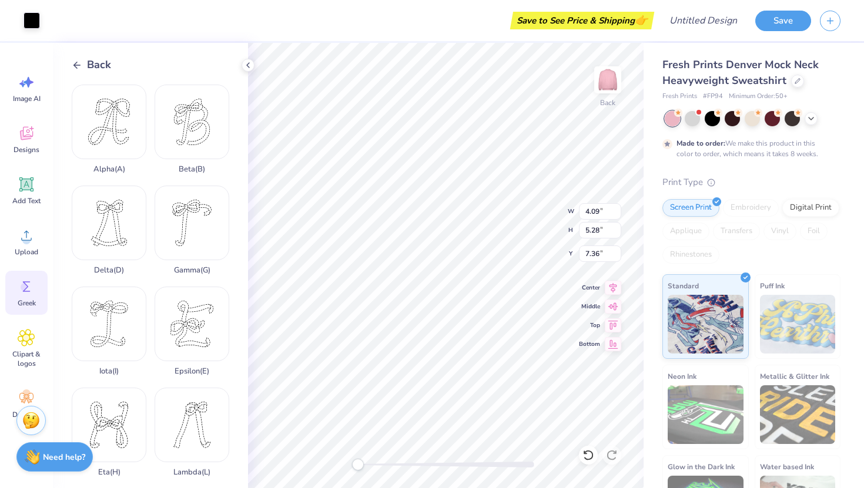
type input "11.78"
type input "6.74"
type input "3.00"
click at [784, 332] on img at bounding box center [798, 324] width 76 height 59
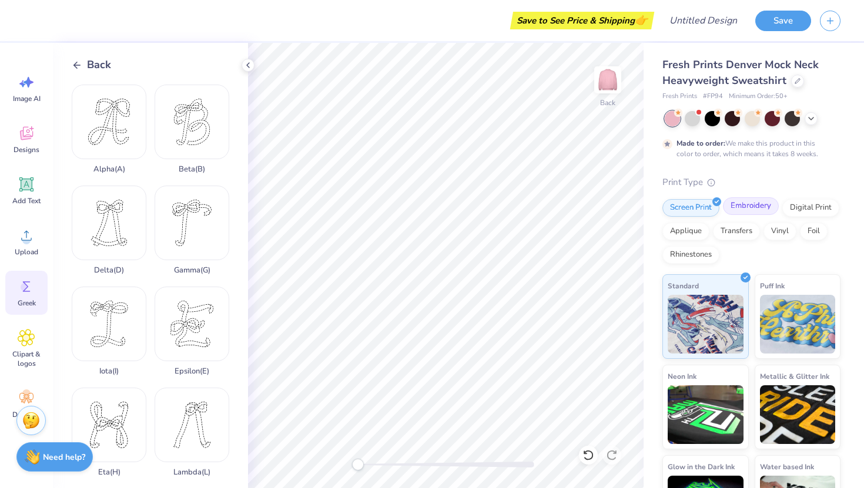
click at [765, 209] on div "Embroidery" at bounding box center [751, 207] width 56 height 18
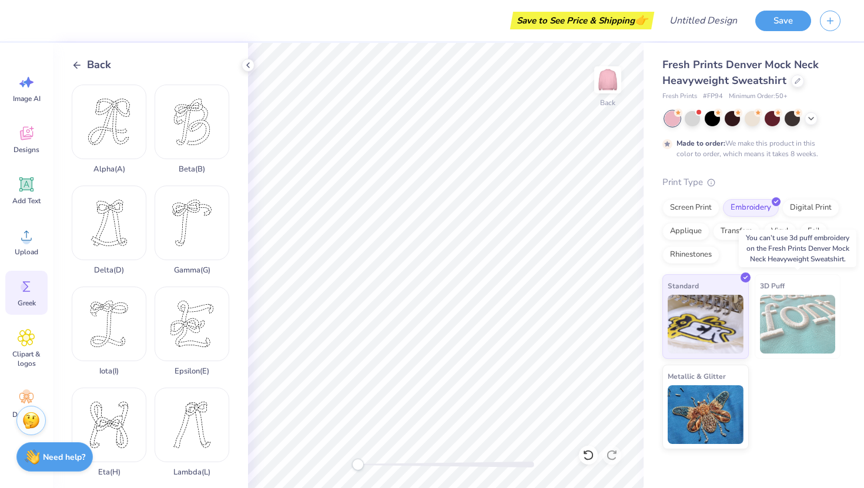
click at [782, 307] on img at bounding box center [798, 324] width 76 height 59
click at [788, 381] on div "Standard 3D Puff Metallic & Glitter" at bounding box center [751, 362] width 178 height 175
click at [32, 387] on div "Decorate" at bounding box center [26, 405] width 42 height 44
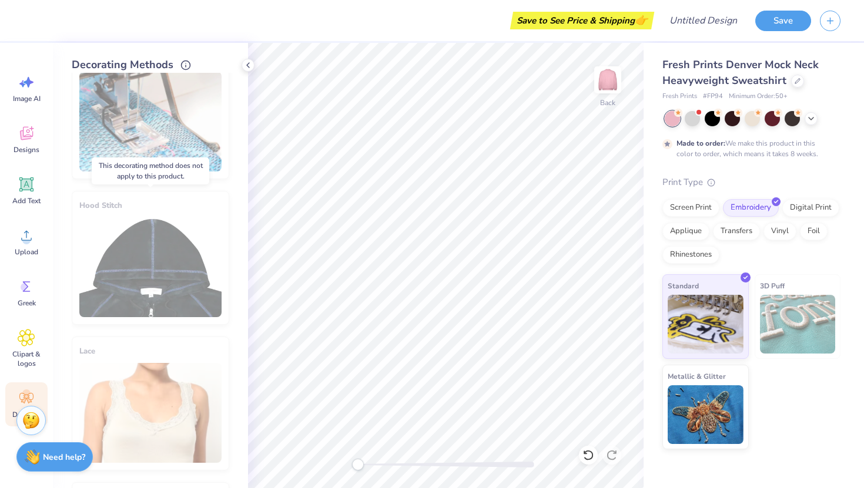
scroll to position [36, 0]
click at [175, 239] on div "Hood Stitch" at bounding box center [151, 259] width 158 height 134
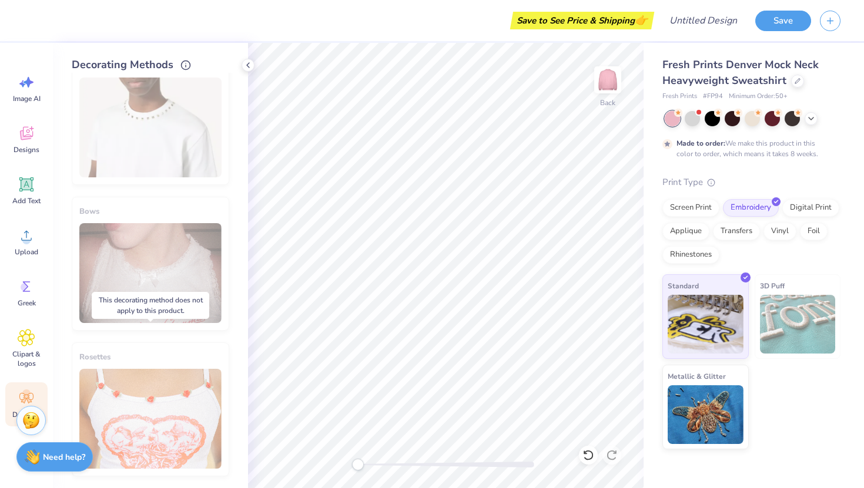
scroll to position [0, 0]
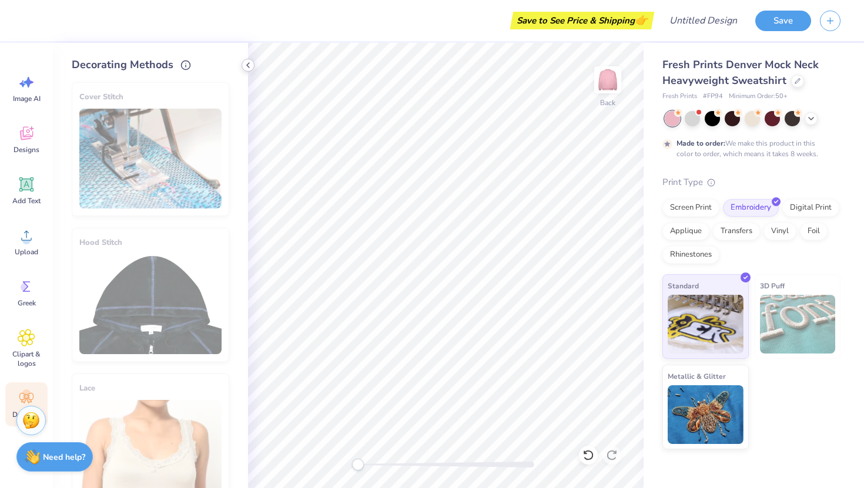
click at [242, 67] on div at bounding box center [248, 65] width 13 height 13
